Goal: Task Accomplishment & Management: Use online tool/utility

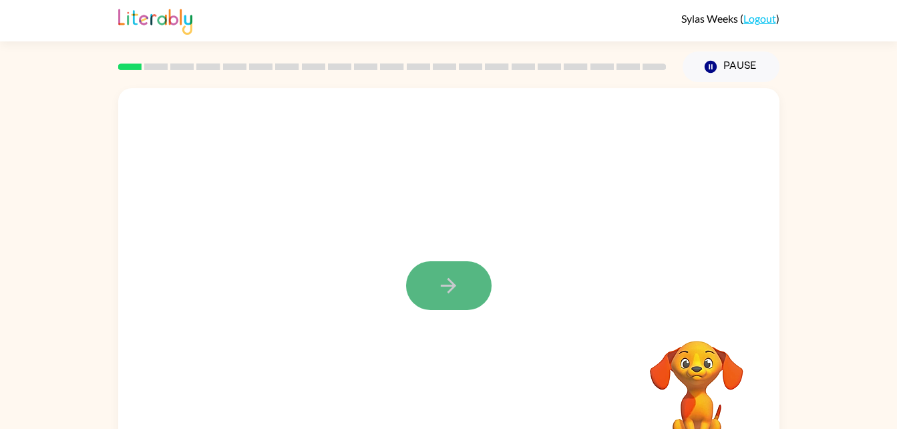
click at [444, 305] on button "button" at bounding box center [448, 285] width 85 height 49
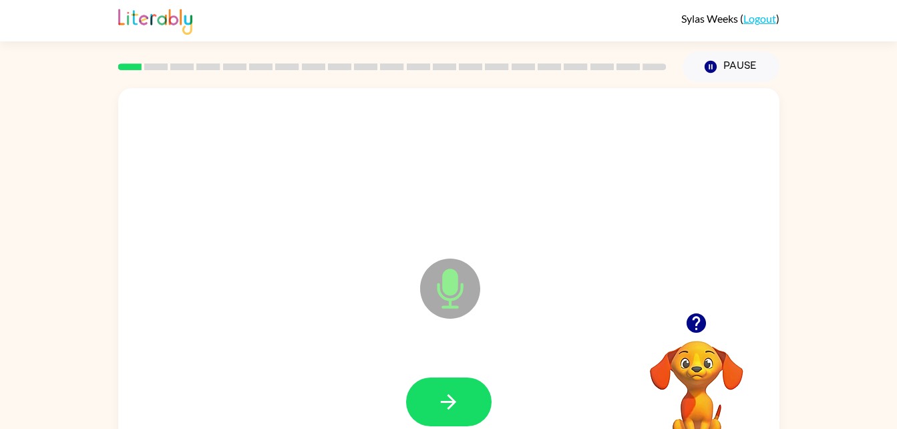
click at [446, 291] on icon "Microphone The Microphone is here when it is your turn to talk" at bounding box center [517, 305] width 200 height 100
click at [462, 248] on icon at bounding box center [449, 258] width 33 height 100
click at [448, 280] on icon "Microphone The Microphone is here when it is your turn to talk" at bounding box center [517, 305] width 200 height 100
click at [450, 389] on button "button" at bounding box center [448, 401] width 85 height 49
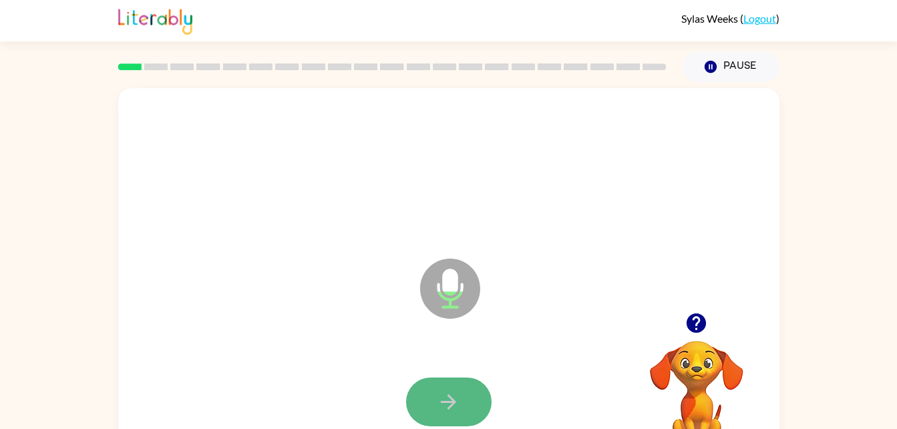
click at [444, 400] on icon "button" at bounding box center [448, 401] width 23 height 23
click at [458, 390] on icon "button" at bounding box center [448, 401] width 23 height 23
click at [456, 395] on icon "button" at bounding box center [448, 401] width 23 height 23
click at [455, 392] on icon "button" at bounding box center [448, 401] width 23 height 23
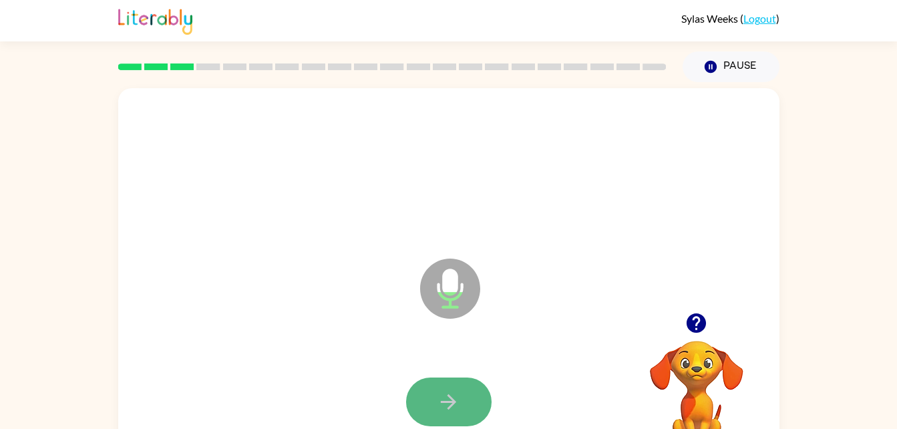
click at [440, 398] on icon "button" at bounding box center [448, 401] width 23 height 23
click at [446, 404] on icon "button" at bounding box center [448, 401] width 23 height 23
click at [446, 402] on icon "button" at bounding box center [448, 401] width 15 height 15
click at [442, 404] on icon "button" at bounding box center [448, 401] width 23 height 23
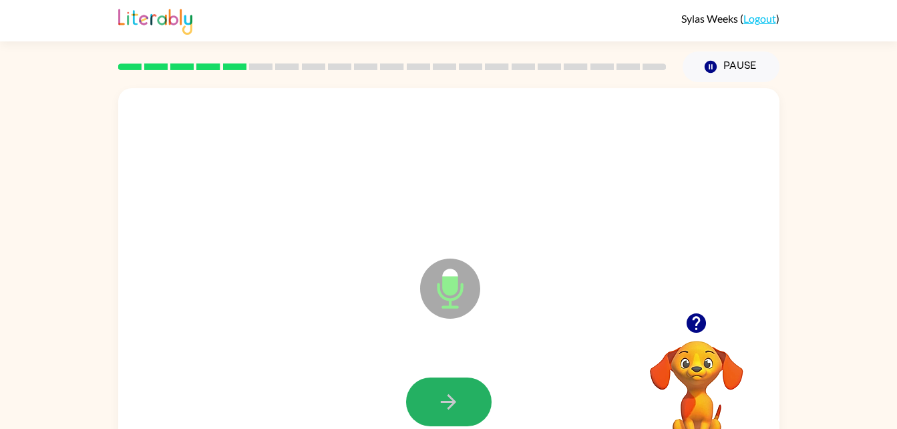
click at [472, 403] on button "button" at bounding box center [448, 401] width 85 height 49
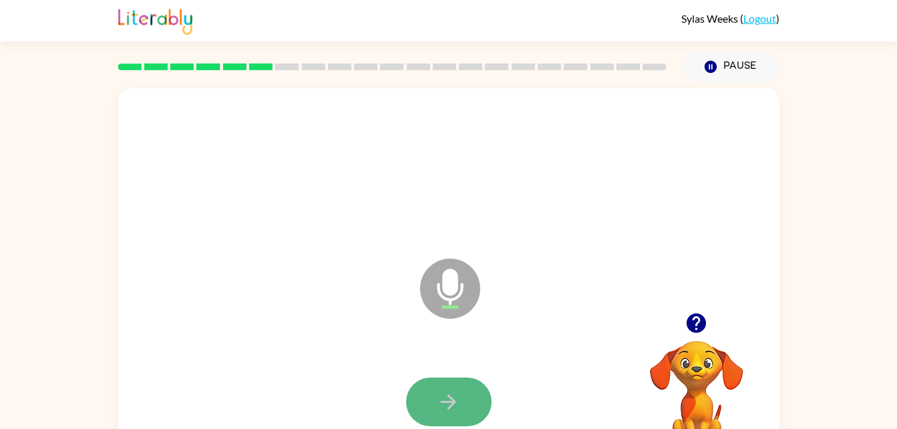
click at [455, 395] on icon "button" at bounding box center [448, 401] width 23 height 23
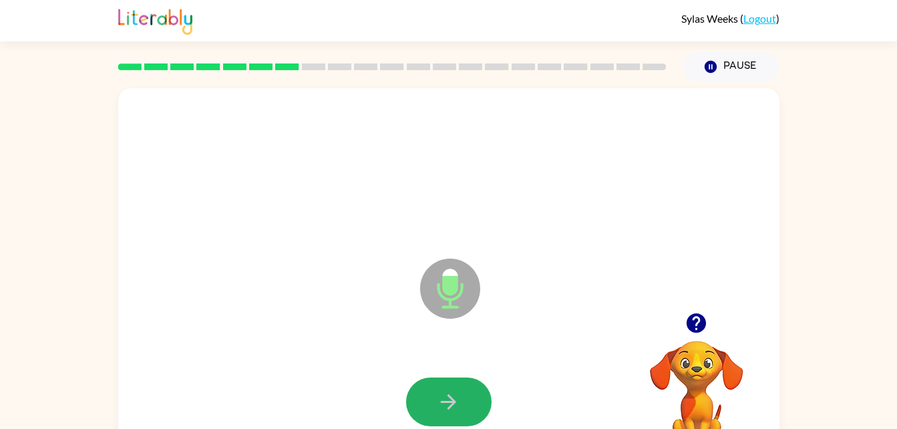
click at [455, 395] on icon "button" at bounding box center [448, 401] width 23 height 23
drag, startPoint x: 453, startPoint y: 393, endPoint x: 421, endPoint y: 393, distance: 32.1
click at [421, 393] on button "button" at bounding box center [448, 401] width 85 height 49
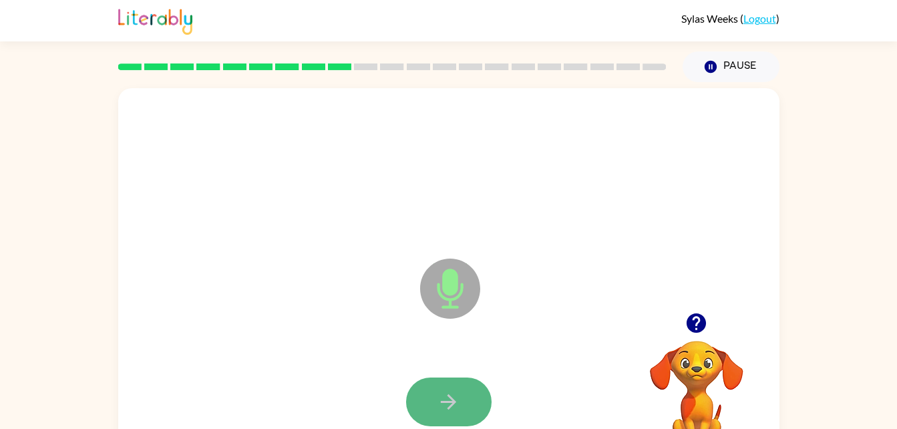
click at [445, 409] on icon "button" at bounding box center [448, 401] width 23 height 23
click at [442, 406] on icon "button" at bounding box center [448, 401] width 23 height 23
click at [471, 397] on button "button" at bounding box center [448, 401] width 85 height 49
click at [471, 395] on button "button" at bounding box center [448, 401] width 85 height 49
click at [476, 395] on button "button" at bounding box center [448, 401] width 85 height 49
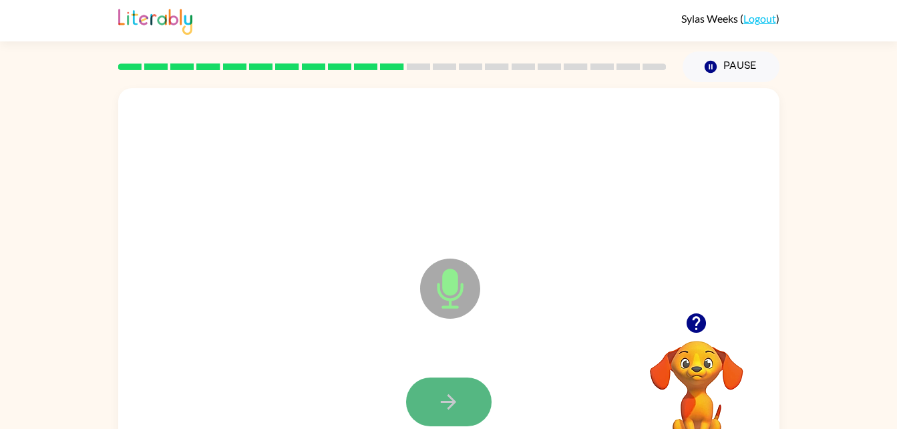
click at [473, 396] on button "button" at bounding box center [448, 401] width 85 height 49
click at [472, 396] on button "button" at bounding box center [448, 401] width 85 height 49
click at [470, 402] on button "button" at bounding box center [448, 401] width 85 height 49
click at [472, 401] on button "button" at bounding box center [448, 401] width 85 height 49
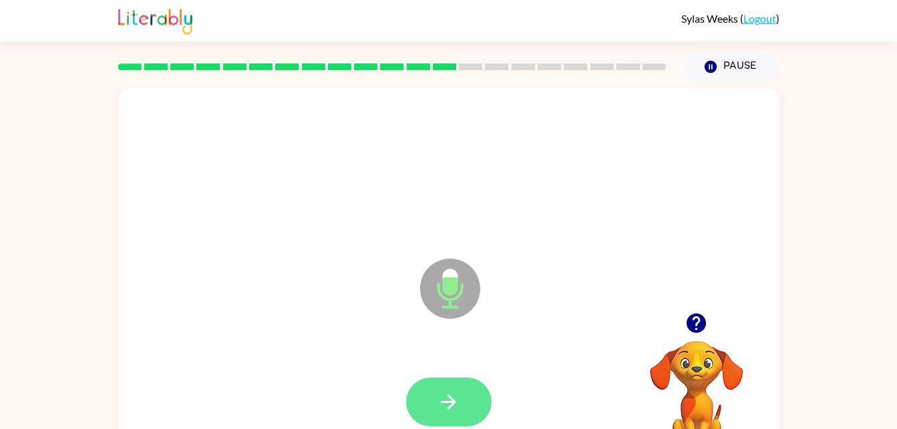
click at [459, 403] on icon "button" at bounding box center [448, 401] width 23 height 23
click at [455, 397] on icon "button" at bounding box center [448, 401] width 23 height 23
click at [443, 400] on icon "button" at bounding box center [448, 401] width 23 height 23
click at [448, 405] on icon "button" at bounding box center [448, 401] width 23 height 23
click at [449, 402] on icon "button" at bounding box center [448, 401] width 15 height 15
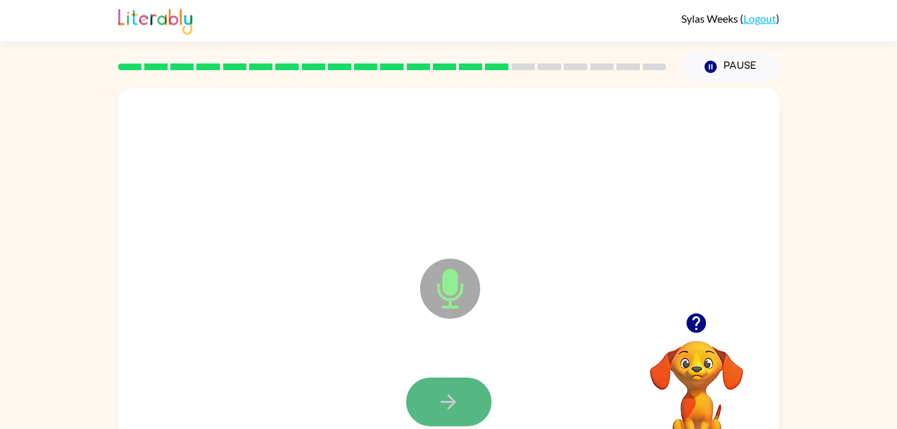
click at [445, 395] on icon "button" at bounding box center [448, 401] width 23 height 23
click at [446, 401] on icon "button" at bounding box center [448, 401] width 15 height 15
click at [435, 402] on button "button" at bounding box center [448, 401] width 85 height 49
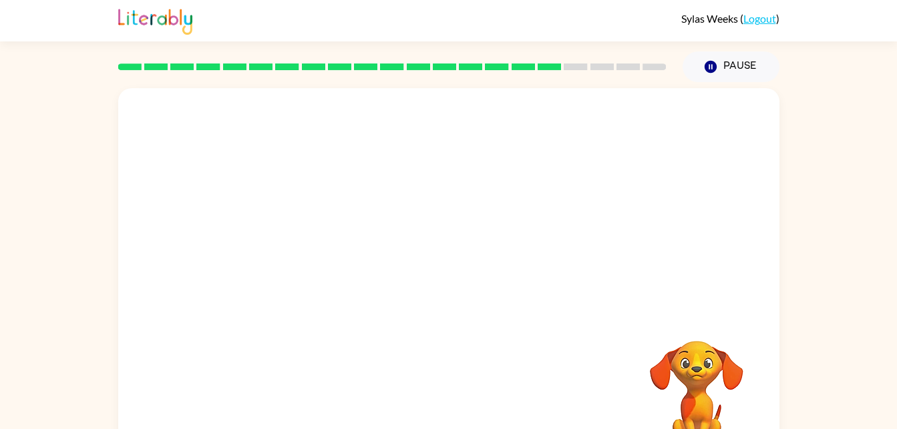
click at [543, 370] on div "Your browser must support playing .mp4 files to use Literably. Please try using…" at bounding box center [448, 278] width 661 height 381
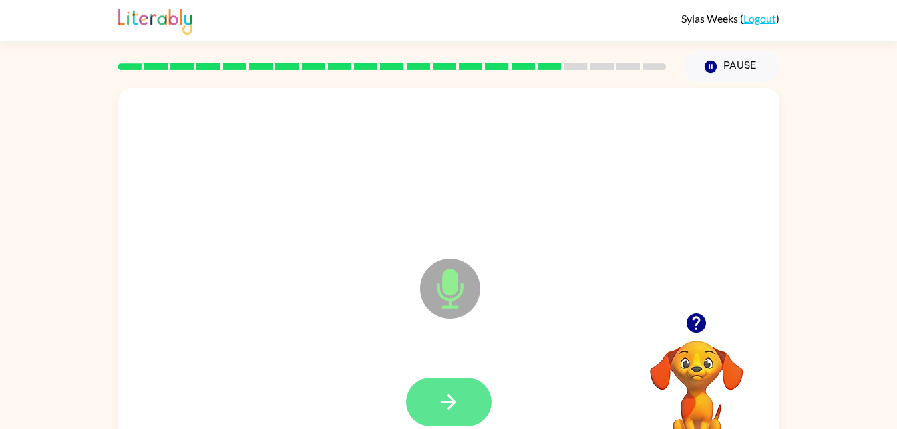
click at [465, 399] on button "button" at bounding box center [448, 401] width 85 height 49
click at [464, 395] on button "button" at bounding box center [448, 401] width 85 height 49
click at [461, 393] on button "button" at bounding box center [448, 401] width 85 height 49
click at [456, 392] on icon "button" at bounding box center [448, 401] width 23 height 23
click at [442, 382] on button "button" at bounding box center [448, 401] width 85 height 49
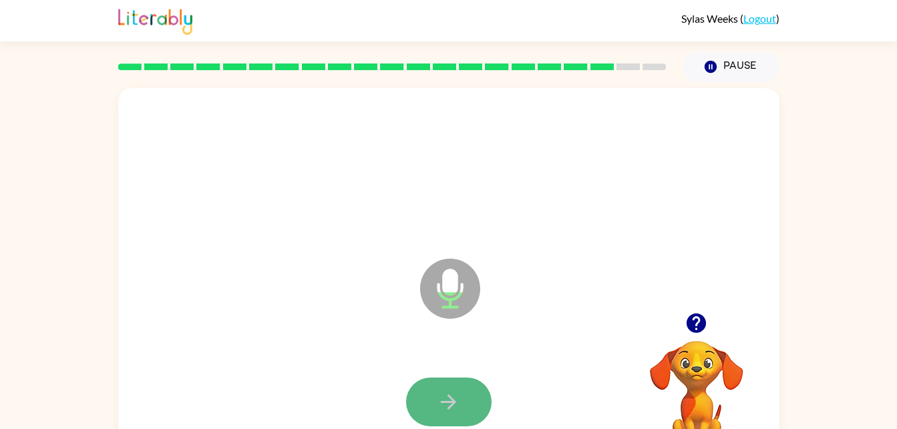
click at [453, 393] on icon "button" at bounding box center [448, 401] width 23 height 23
click at [448, 387] on button "button" at bounding box center [448, 401] width 85 height 49
click at [444, 393] on icon "button" at bounding box center [448, 401] width 23 height 23
